Goal: Task Accomplishment & Management: Manage account settings

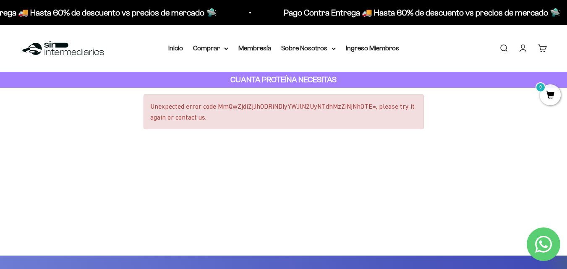
click at [270, 81] on strong "CUANTA PROTEÍNA NECESITAS" at bounding box center [283, 79] width 106 height 9
click at [71, 54] on img at bounding box center [63, 48] width 86 height 18
